Goal: Transaction & Acquisition: Book appointment/travel/reservation

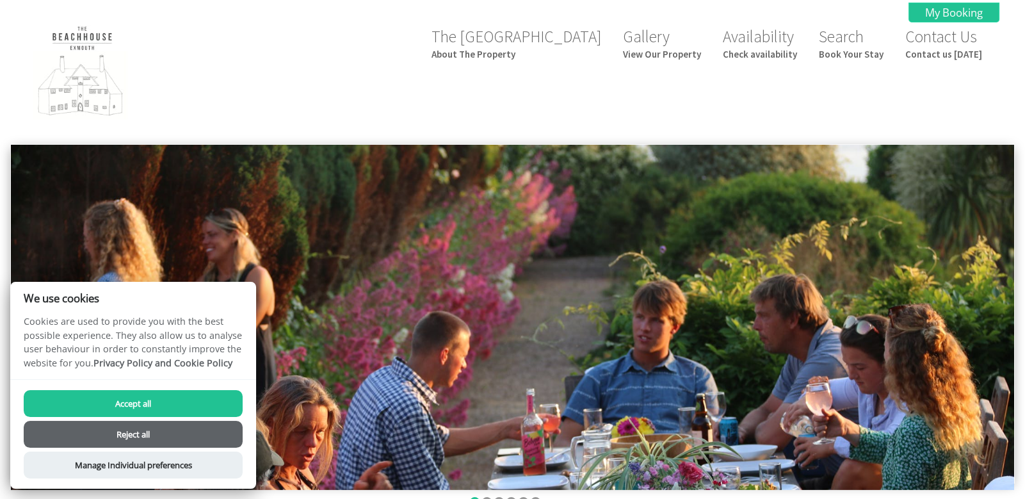
click at [145, 396] on button "Accept all" at bounding box center [133, 403] width 219 height 27
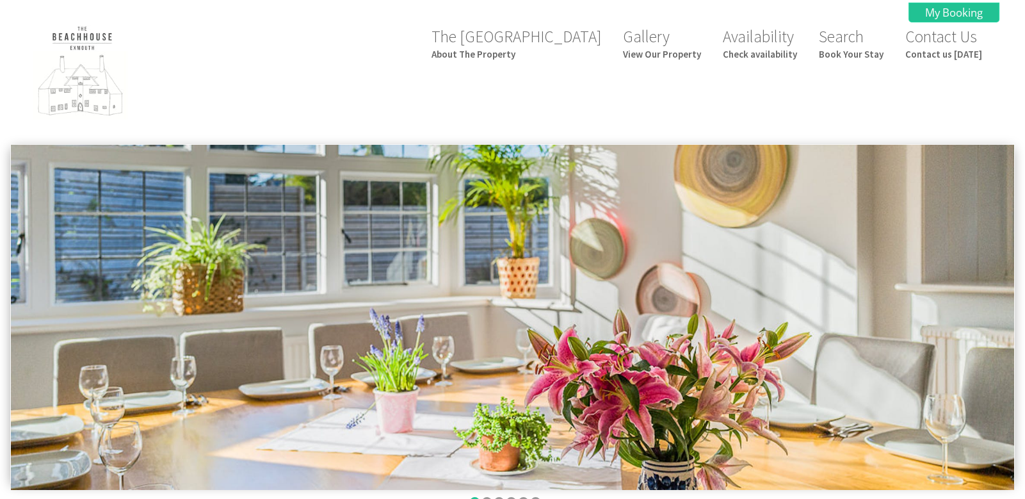
click at [766, 56] on small "Check availability" at bounding box center [760, 54] width 74 height 12
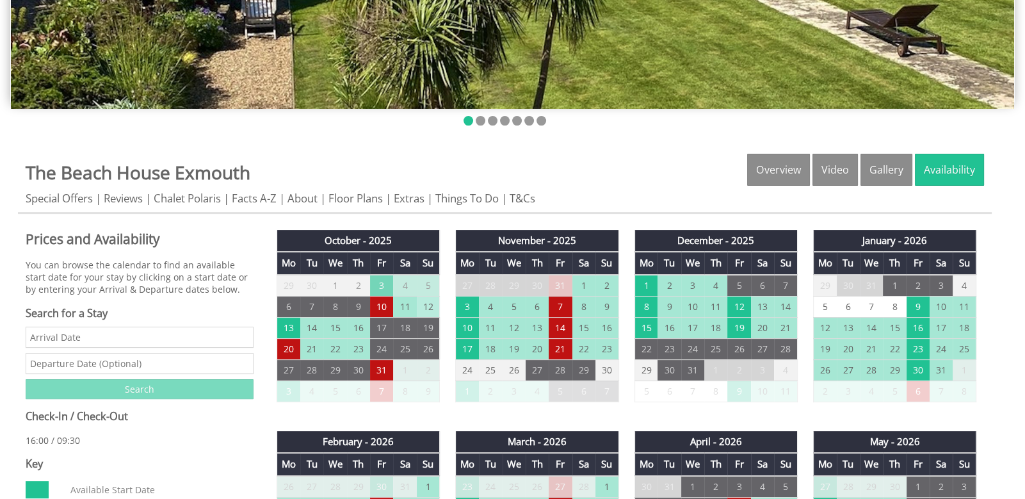
scroll to position [391, 0]
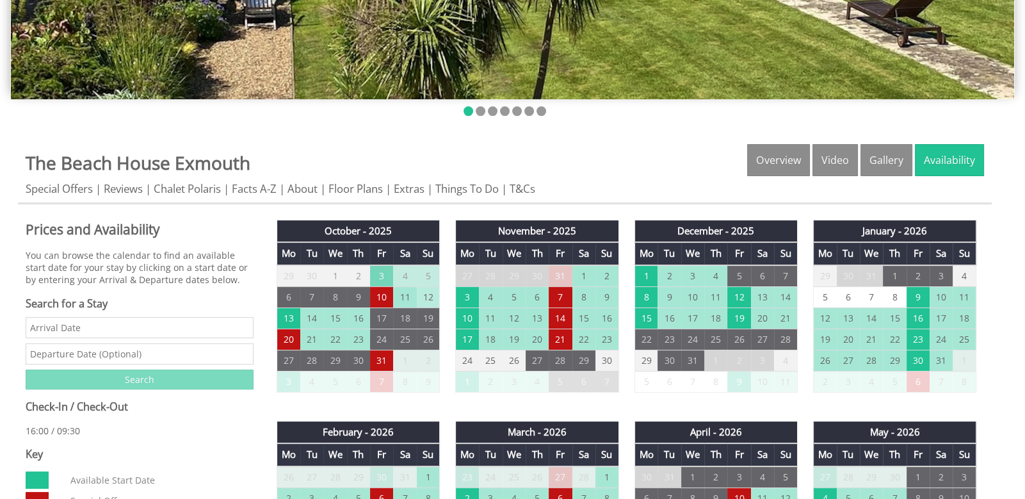
click at [430, 295] on td "12" at bounding box center [428, 296] width 23 height 21
click at [430, 294] on td "12" at bounding box center [428, 296] width 23 height 21
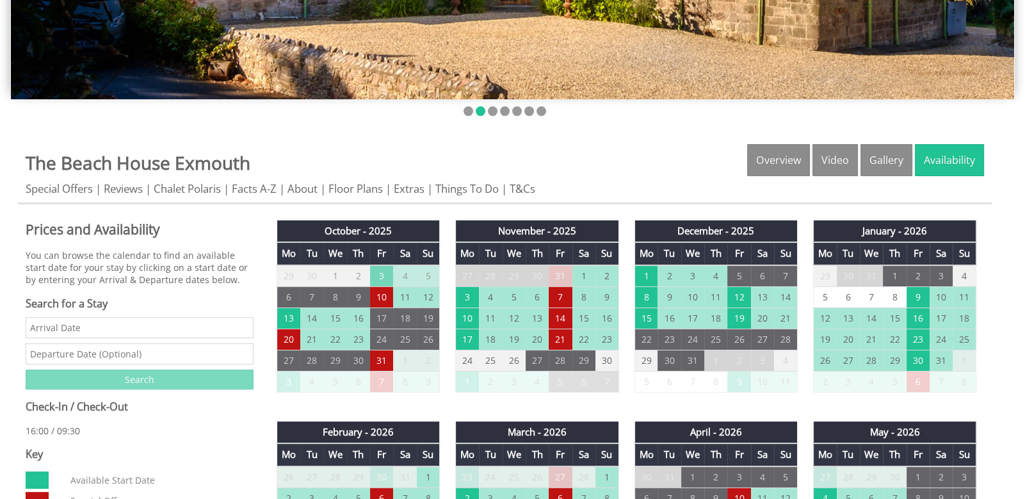
click at [93, 328] on input "Date" at bounding box center [140, 327] width 228 height 21
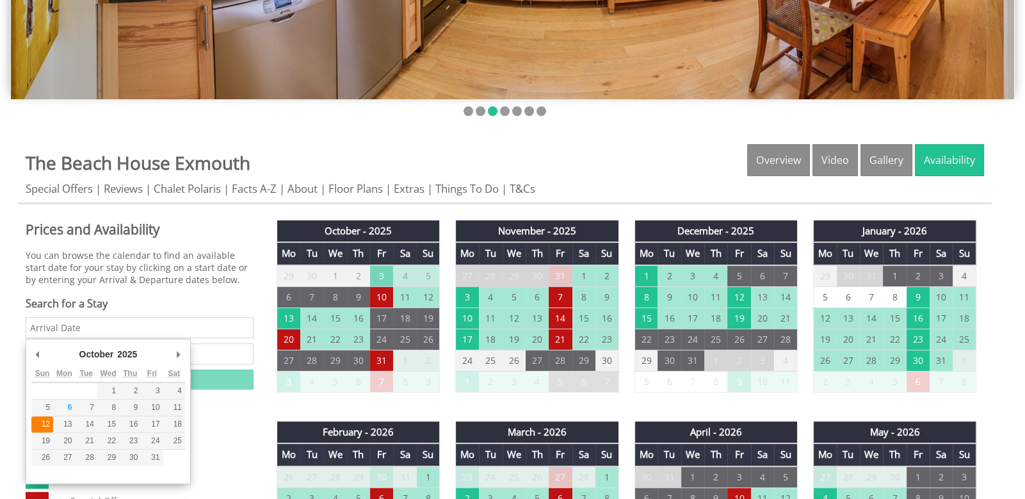
type input "12/10/2025"
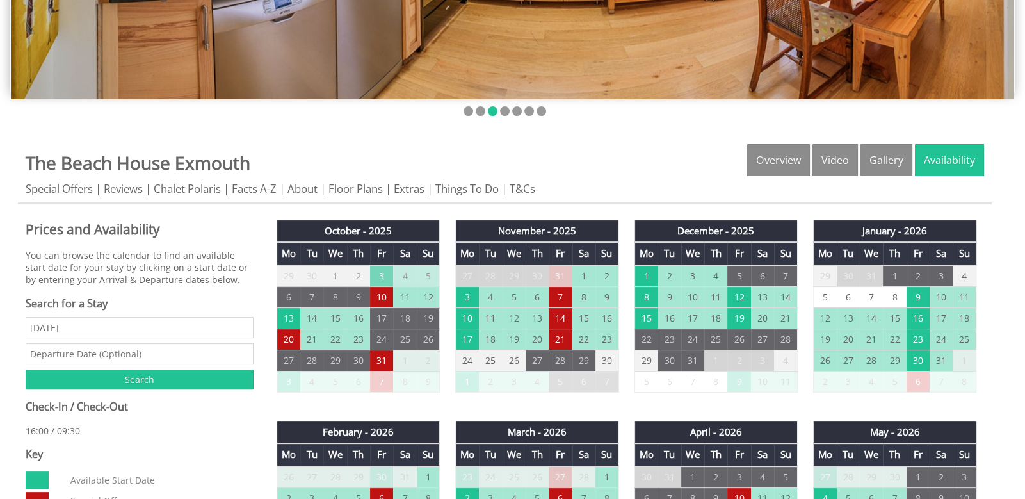
click at [83, 357] on input "text" at bounding box center [140, 353] width 228 height 21
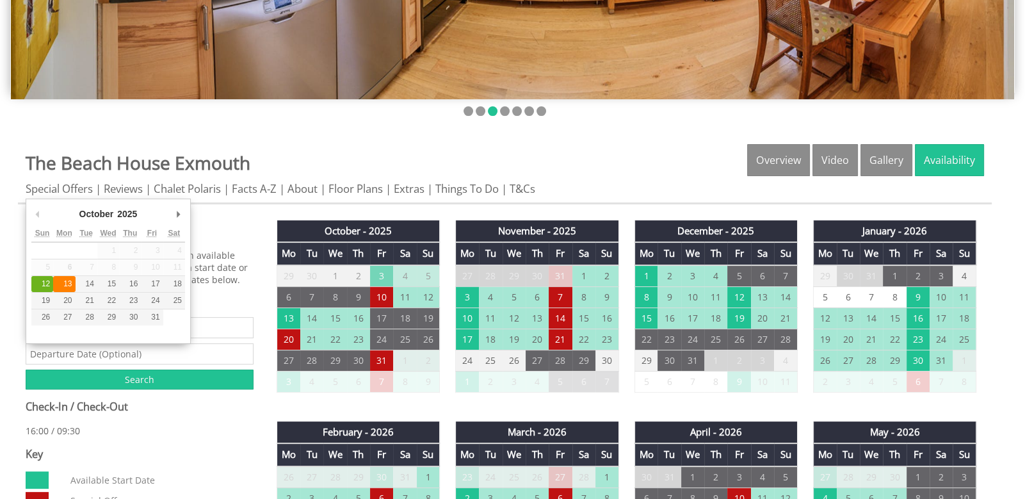
type input "13/10/2025"
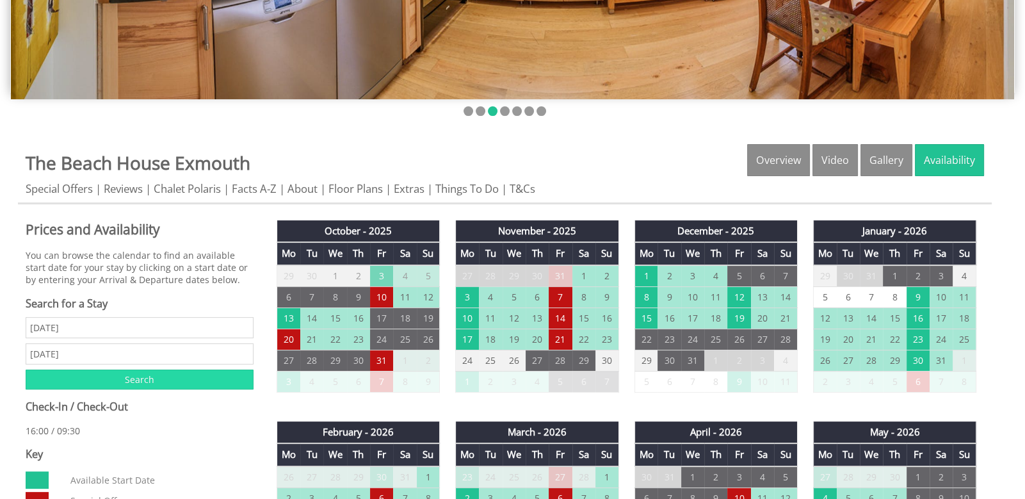
click at [145, 378] on input "Search" at bounding box center [140, 379] width 228 height 20
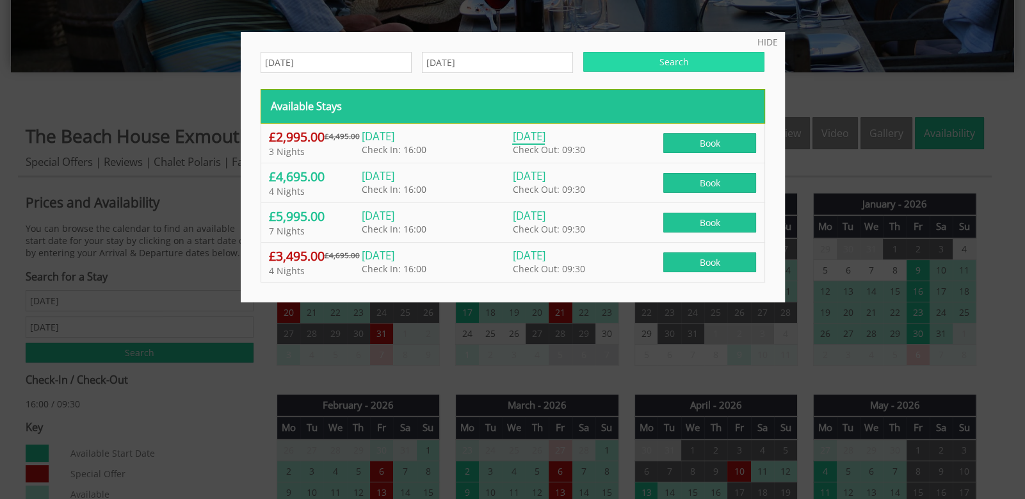
scroll to position [417, 0]
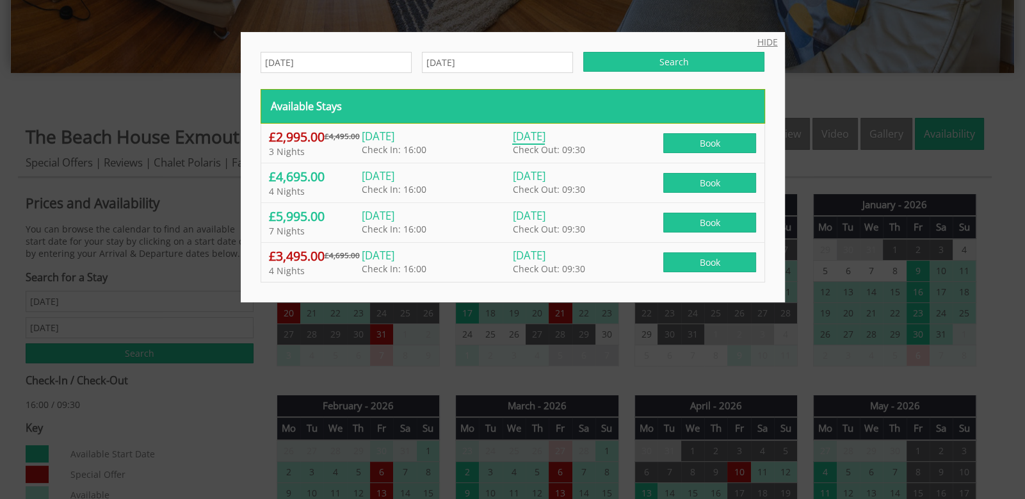
click at [765, 44] on link "HIDE" at bounding box center [767, 42] width 20 height 12
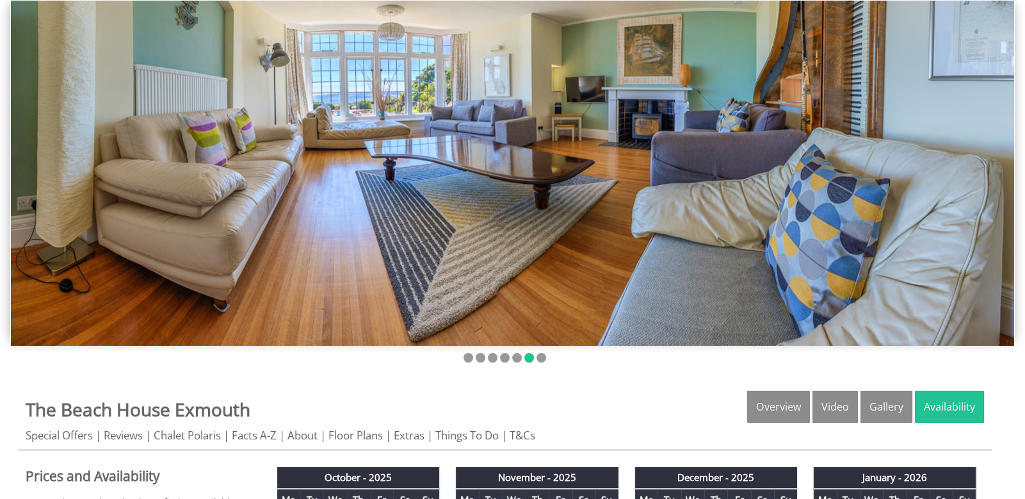
scroll to position [54, 0]
